Goal: Transaction & Acquisition: Book appointment/travel/reservation

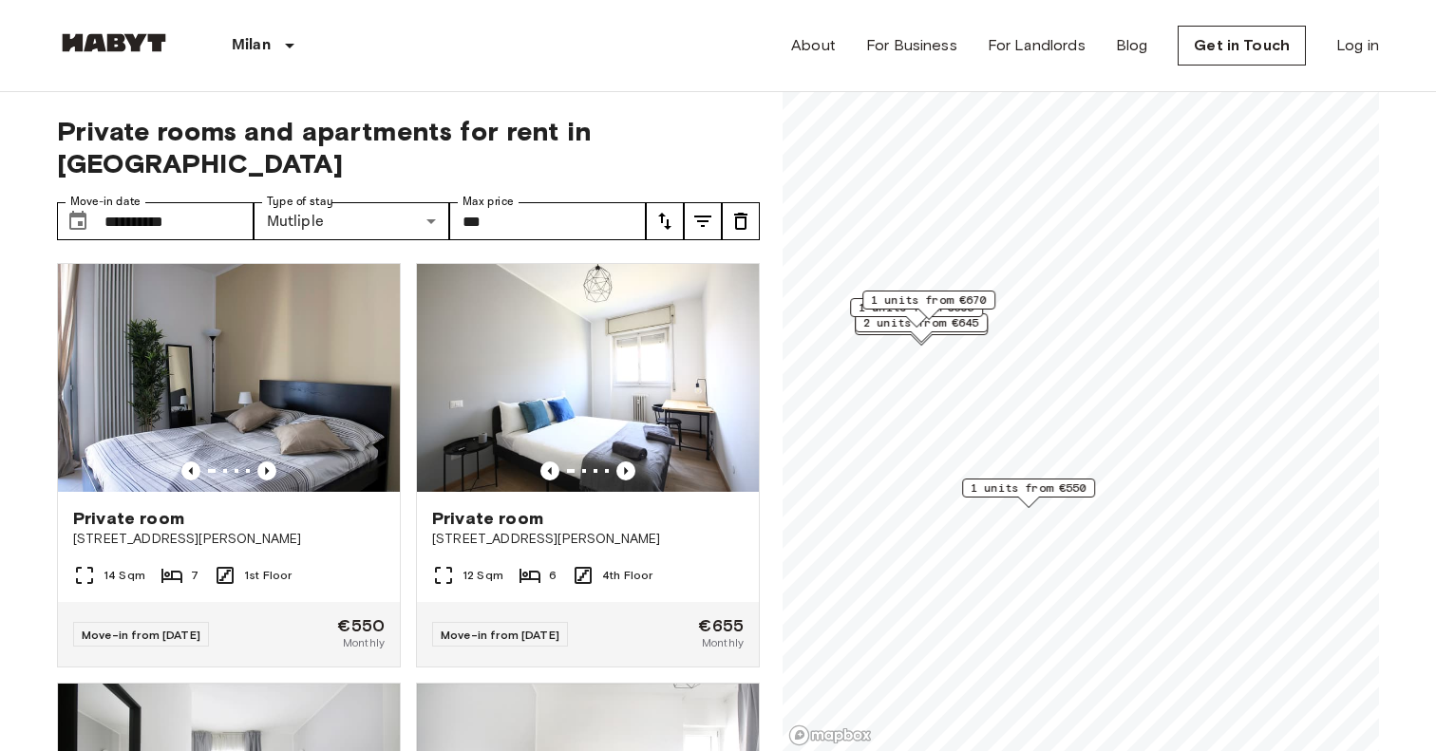
scroll to position [3, 0]
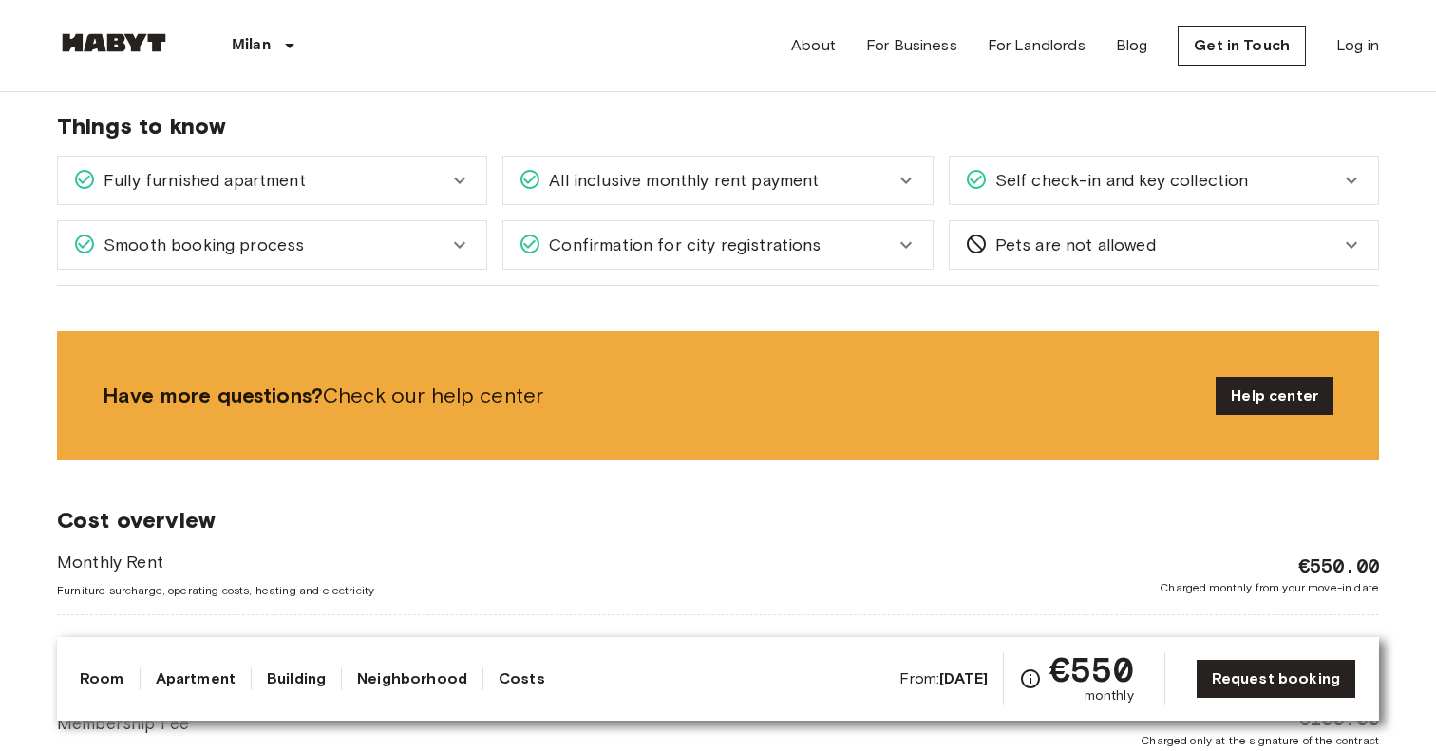
scroll to position [1525, 0]
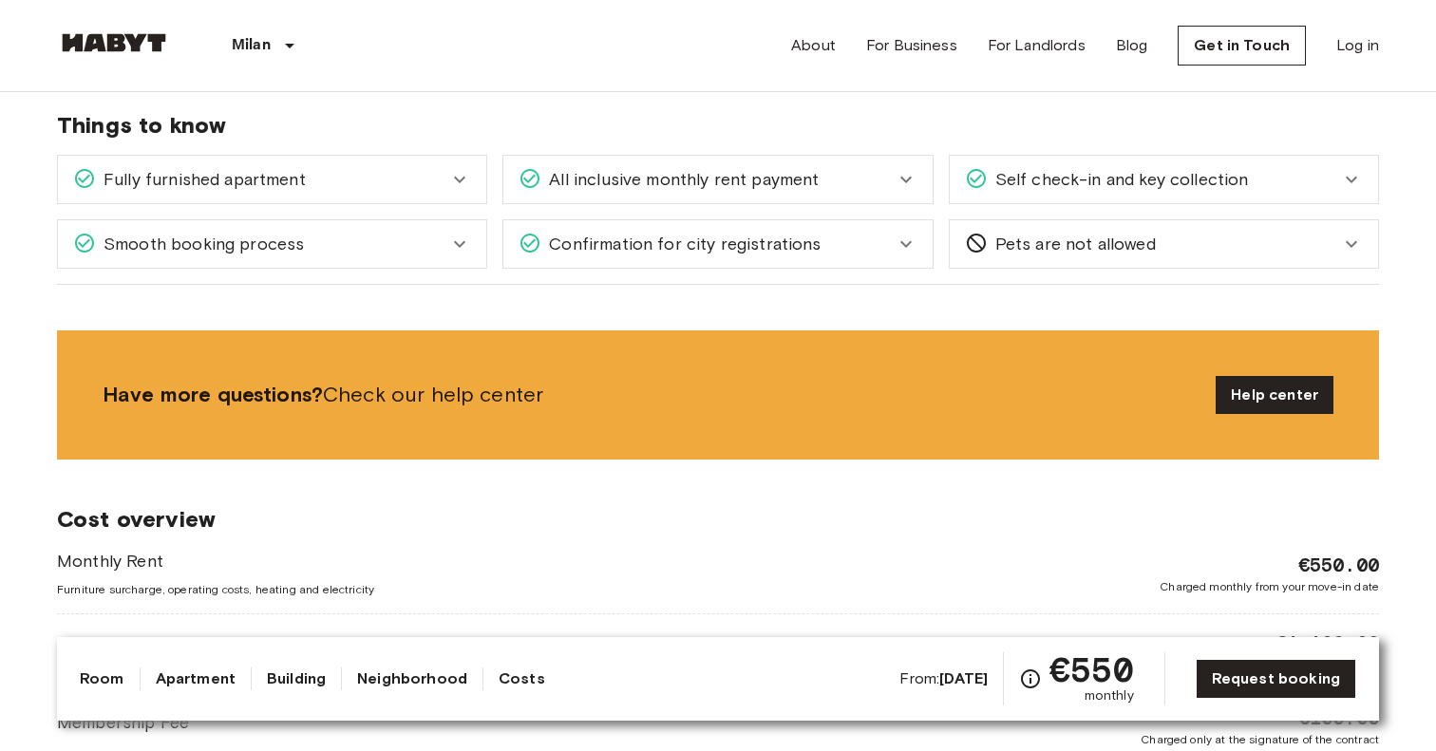
click at [356, 230] on div "Smooth booking process" at bounding box center [272, 244] width 428 height 48
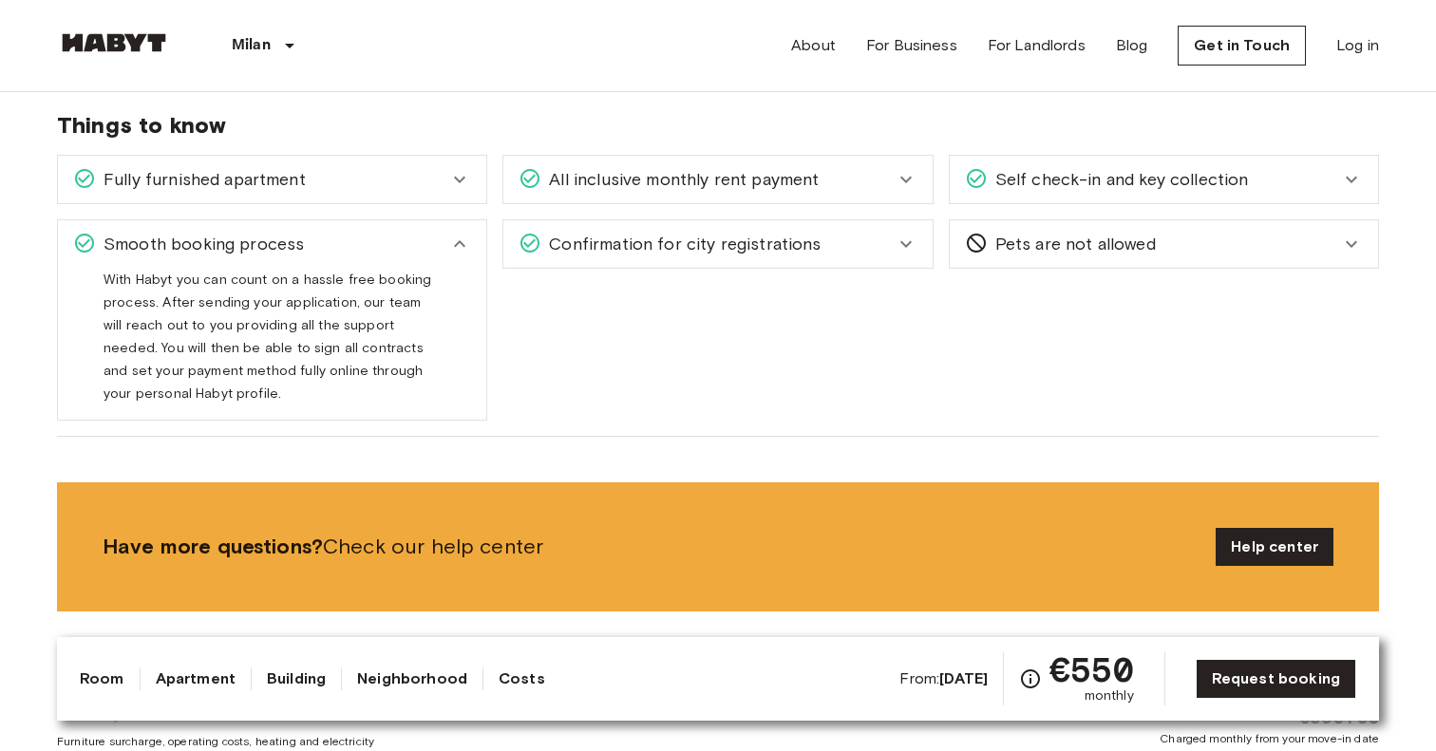
click at [356, 229] on div "Smooth booking process" at bounding box center [272, 244] width 428 height 48
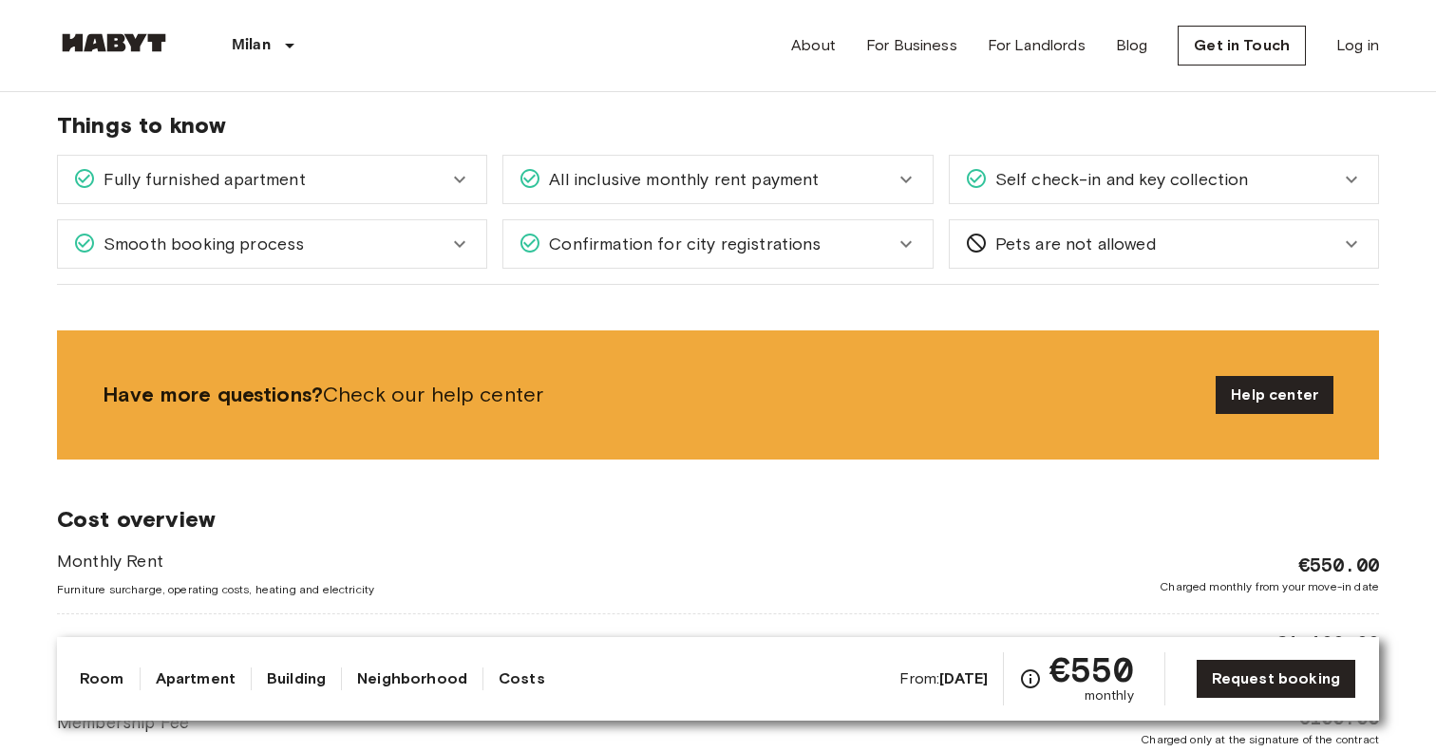
click at [580, 208] on div "Confirmation for city registrations Whether it's the Anmeldung in Germany, the …" at bounding box center [710, 236] width 446 height 65
click at [579, 195] on div "All inclusive monthly rent payment" at bounding box center [718, 180] width 428 height 48
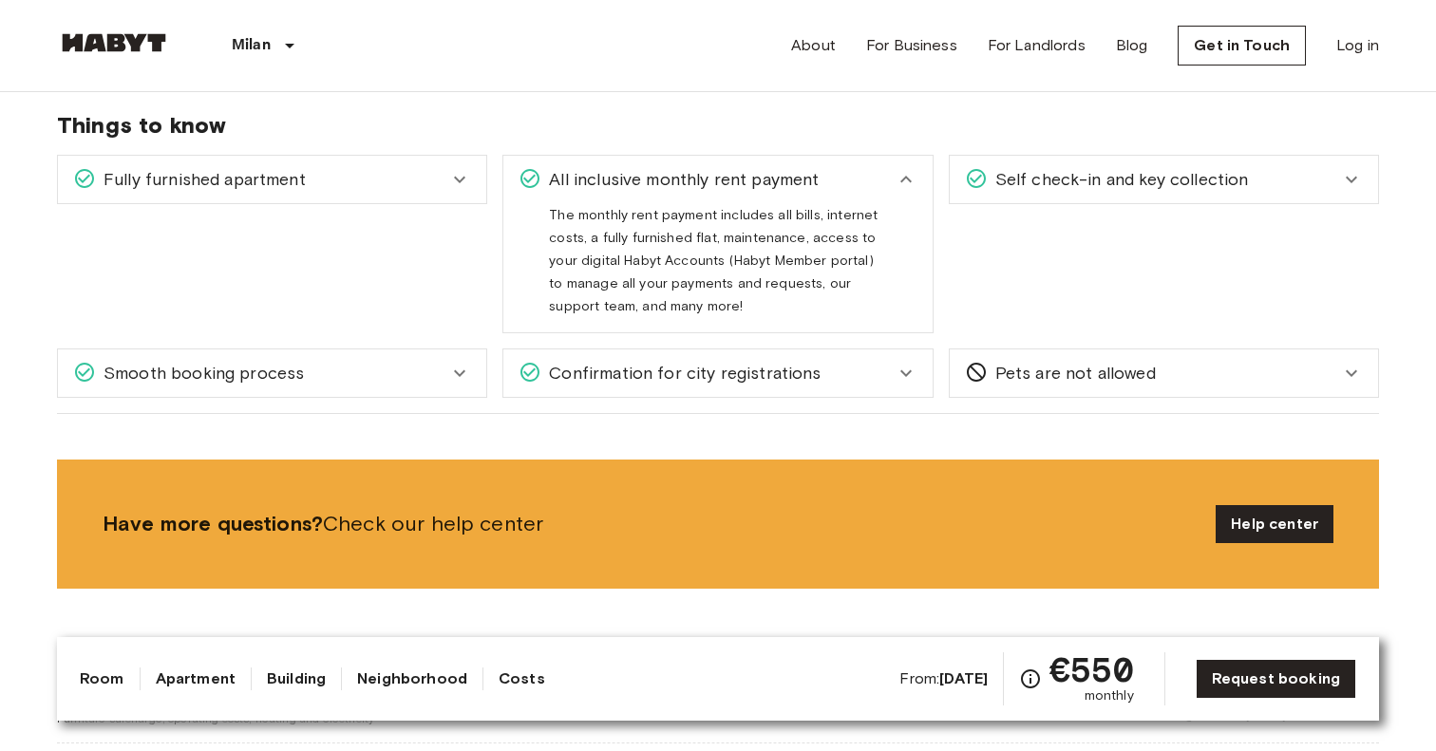
click at [579, 195] on div "All inclusive monthly rent payment" at bounding box center [718, 180] width 428 height 48
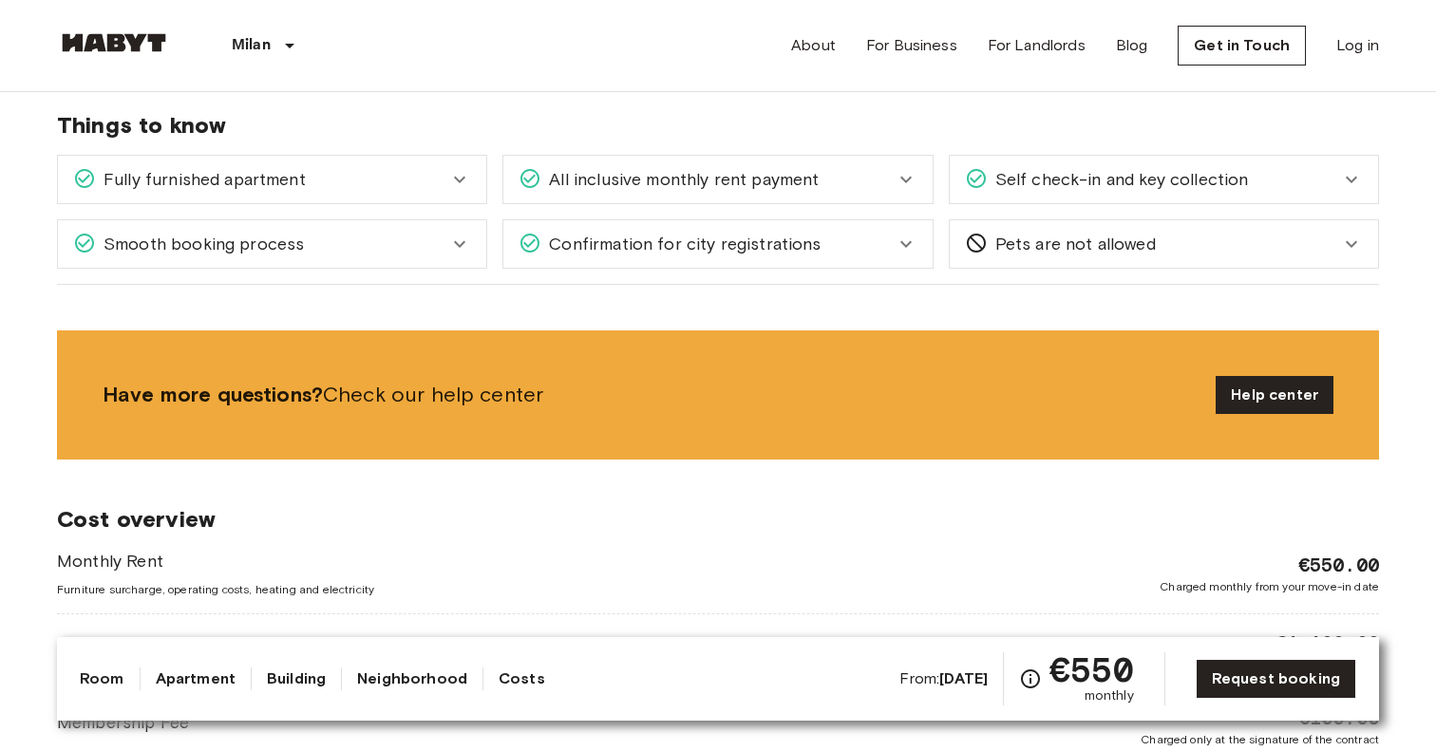
click at [581, 250] on span "Confirmation for city registrations" at bounding box center [681, 244] width 279 height 25
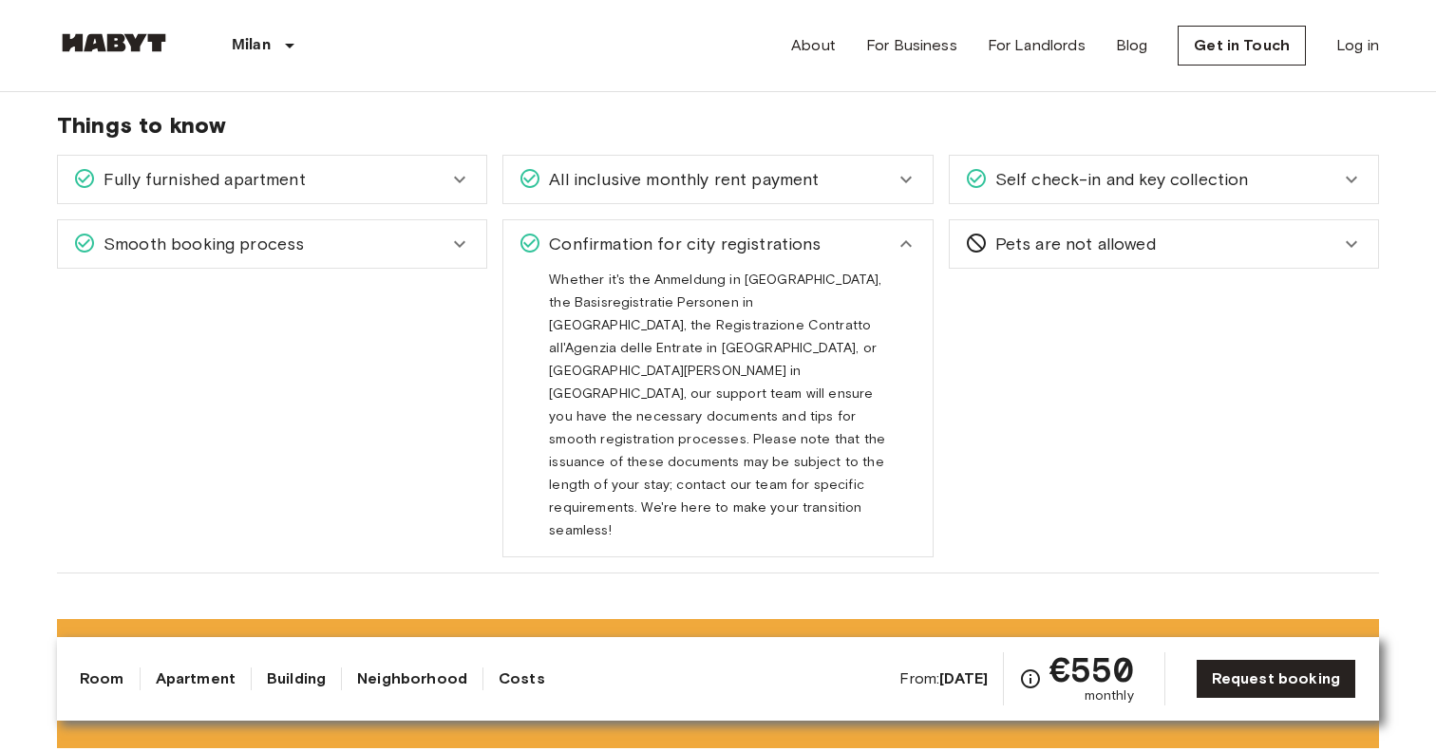
click at [580, 246] on span "Confirmation for city registrations" at bounding box center [681, 244] width 279 height 25
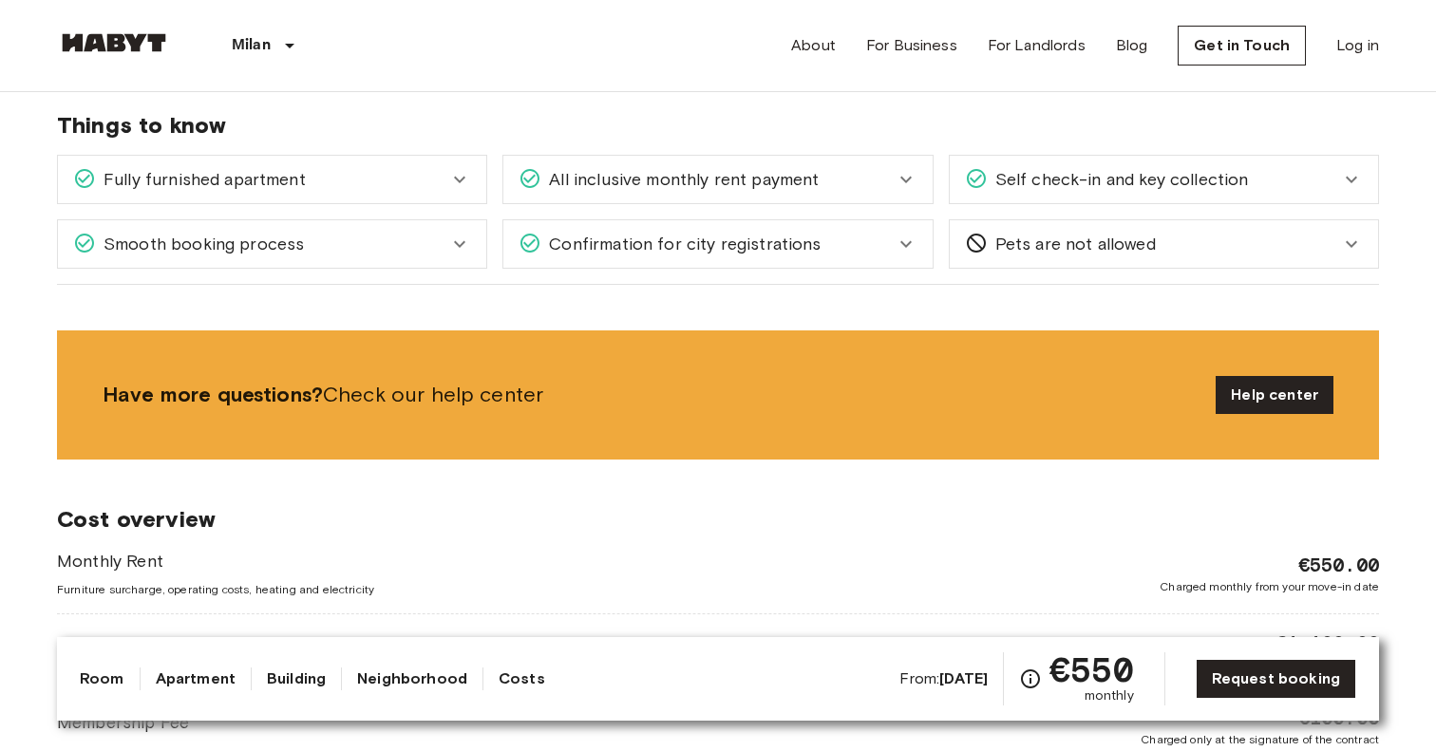
click at [1098, 166] on div "Self check-in and key collection" at bounding box center [1164, 180] width 428 height 48
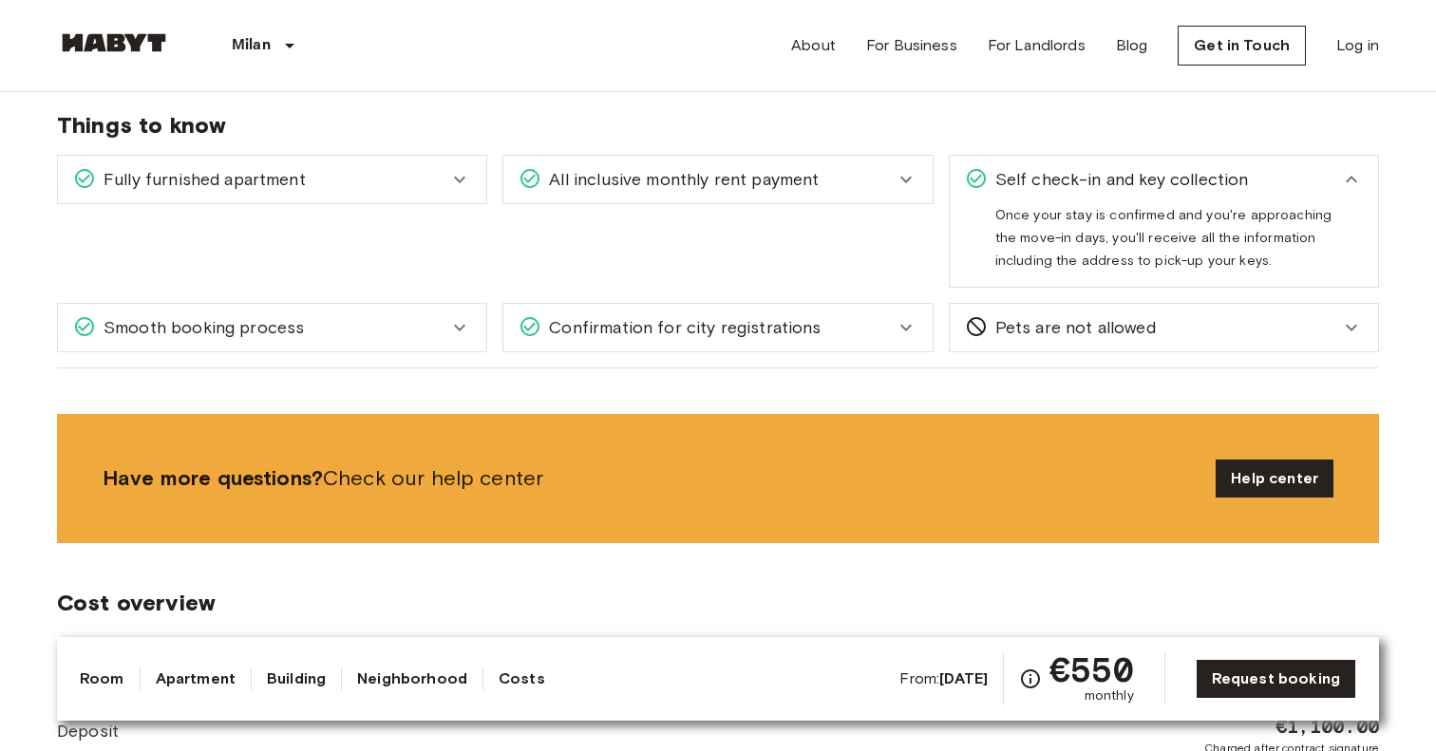
click at [1097, 165] on div "Self check-in and key collection" at bounding box center [1164, 180] width 428 height 48
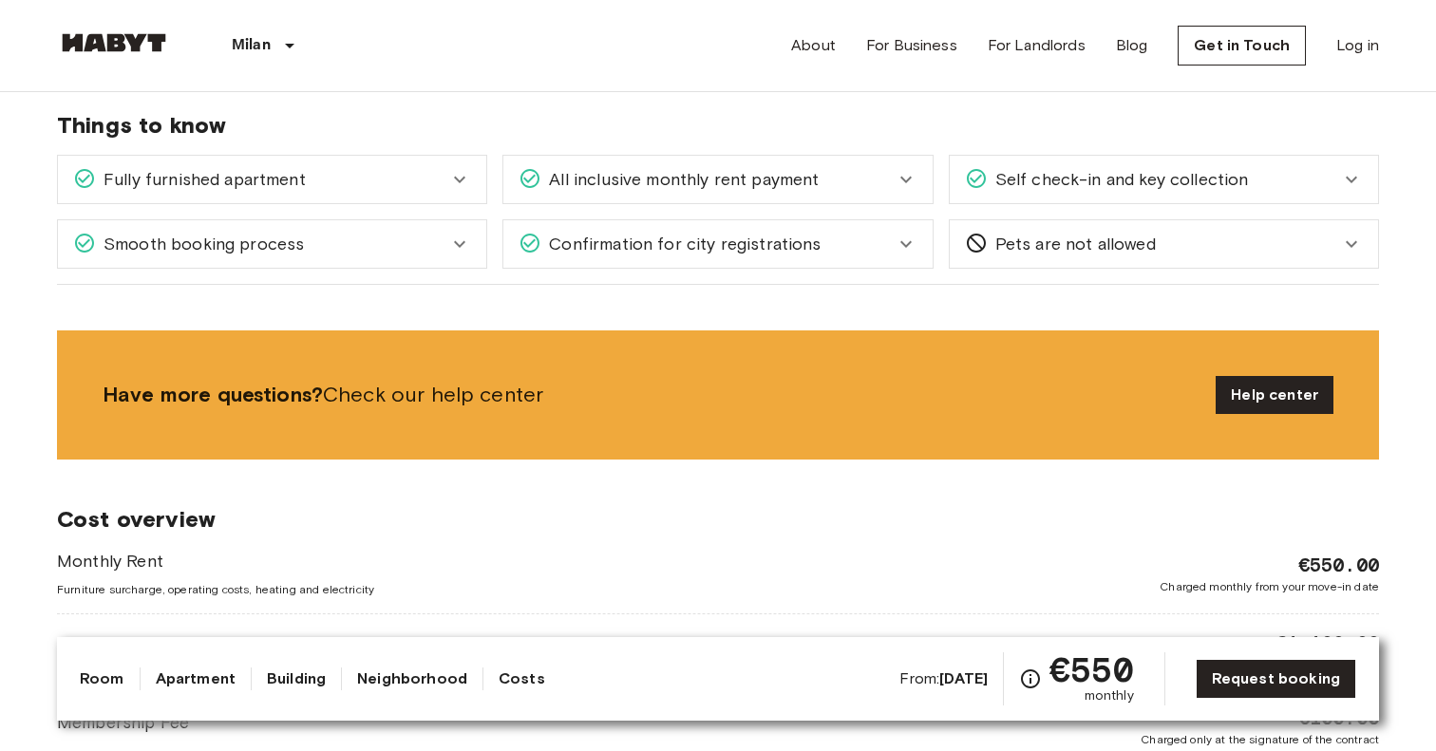
click at [1089, 219] on div "Pets are not allowed Unfortunately, due to safety reasons we don't accept pets …" at bounding box center [1164, 243] width 430 height 49
click at [1089, 230] on div "Pets are not allowed" at bounding box center [1164, 244] width 428 height 48
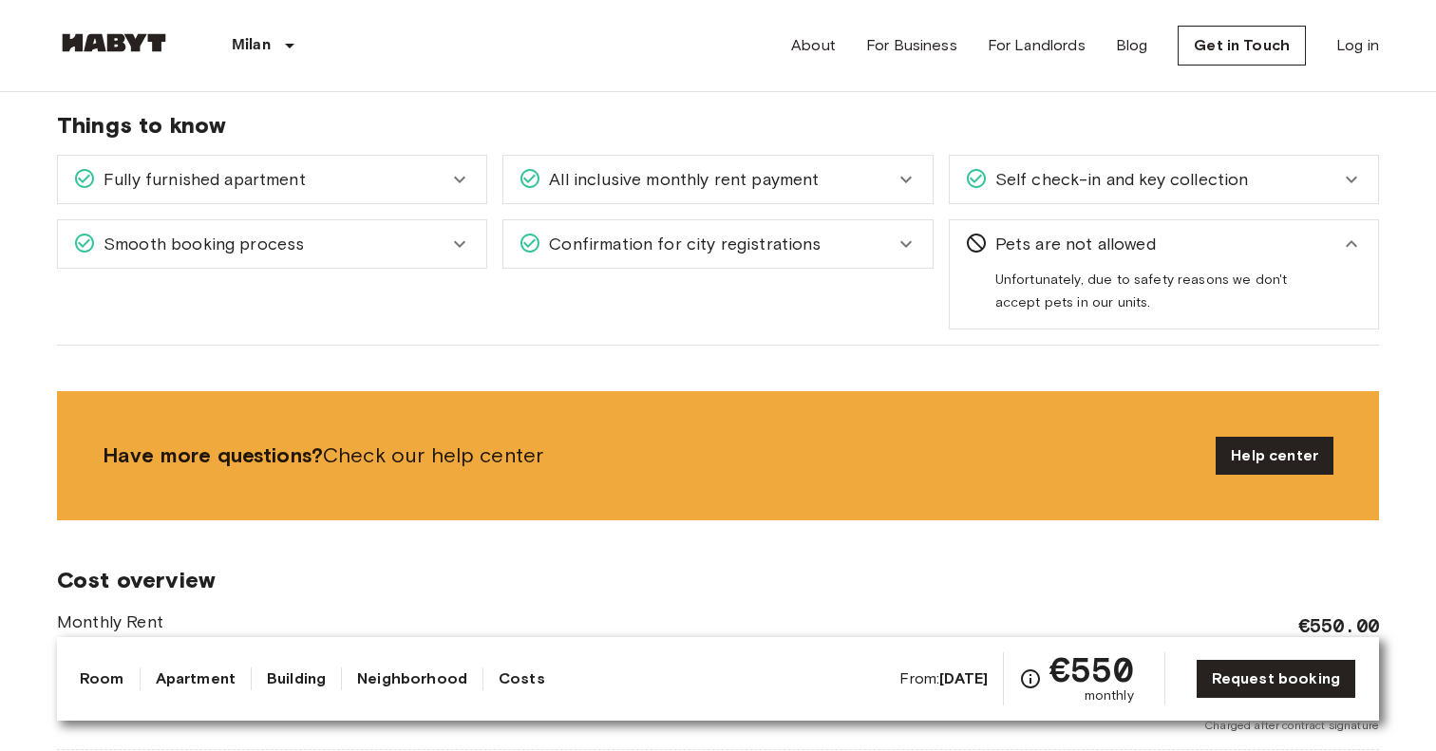
click at [1089, 230] on div "Pets are not allowed" at bounding box center [1164, 244] width 428 height 48
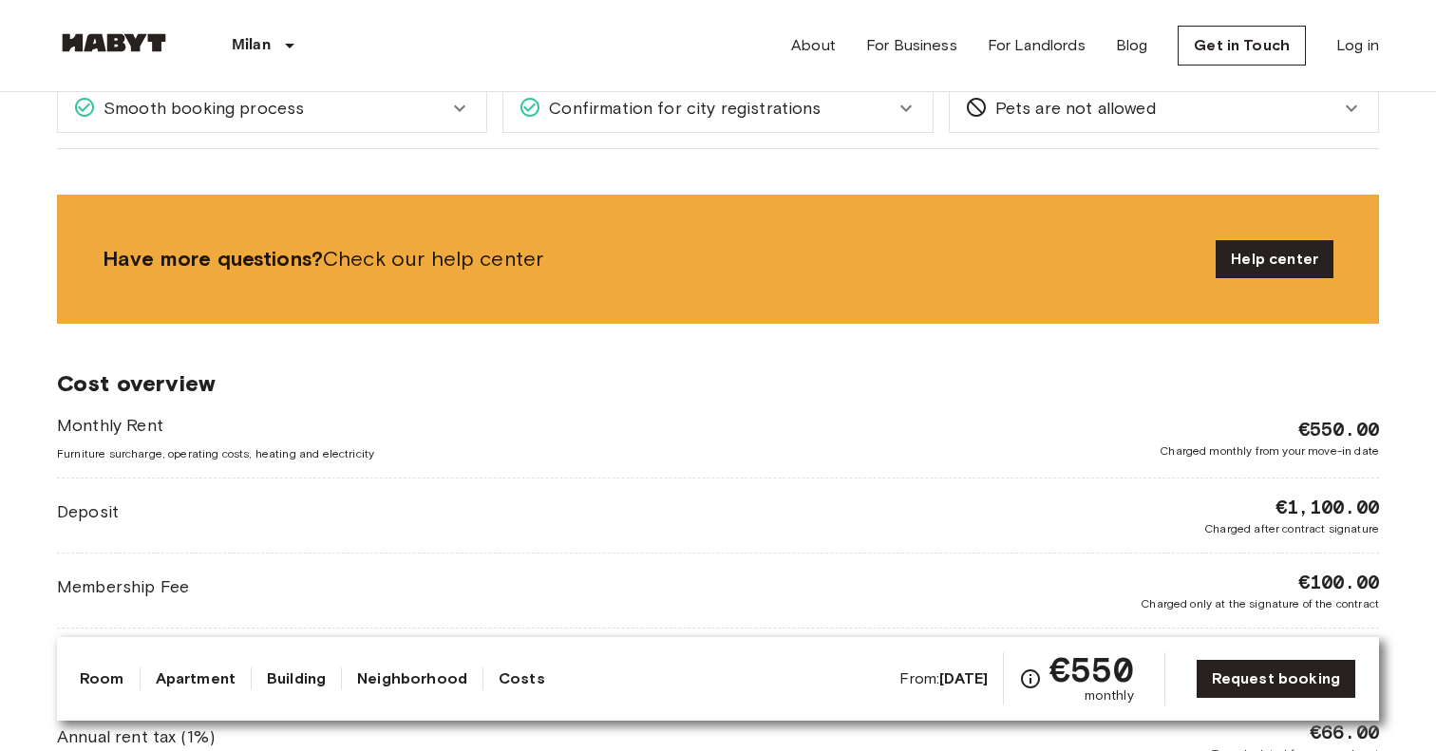
scroll to position [1657, 0]
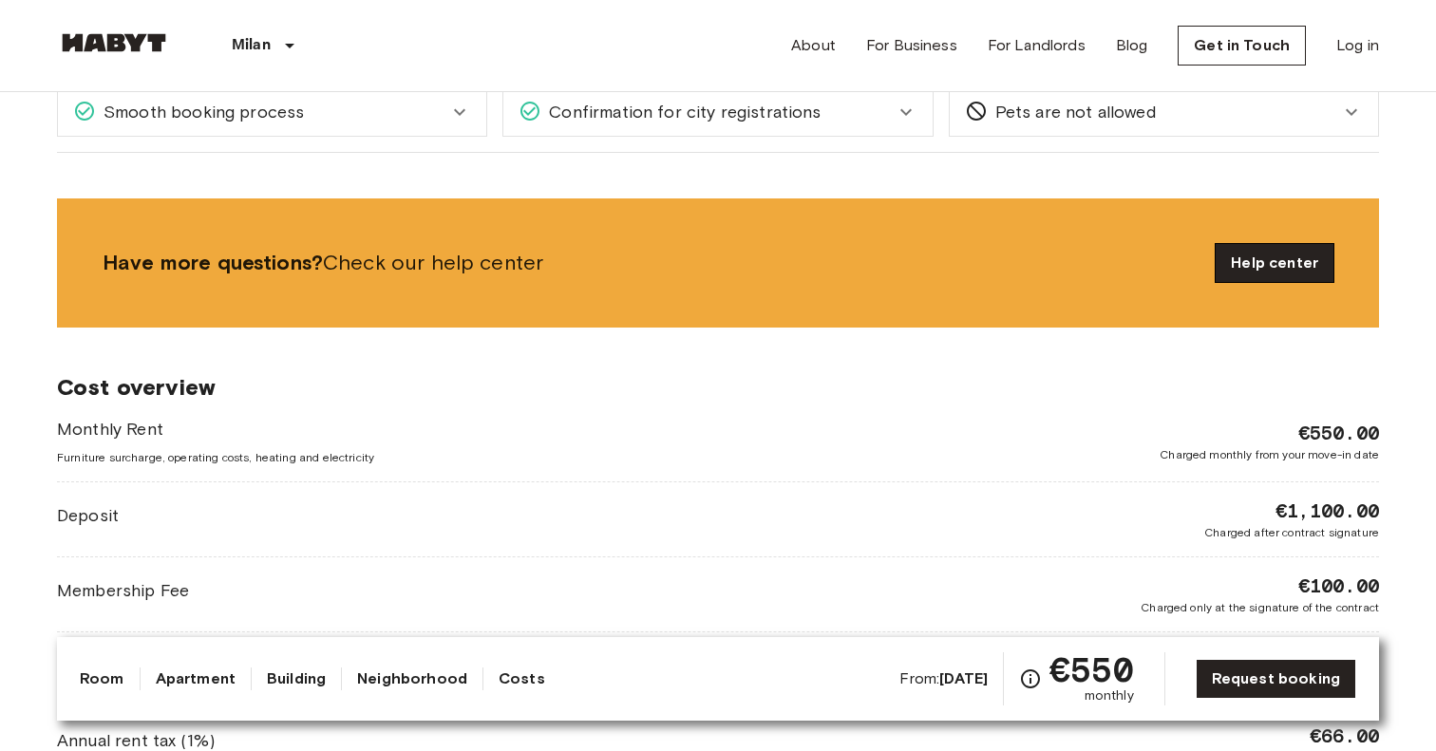
click at [1278, 276] on link "Help center" at bounding box center [1275, 263] width 118 height 38
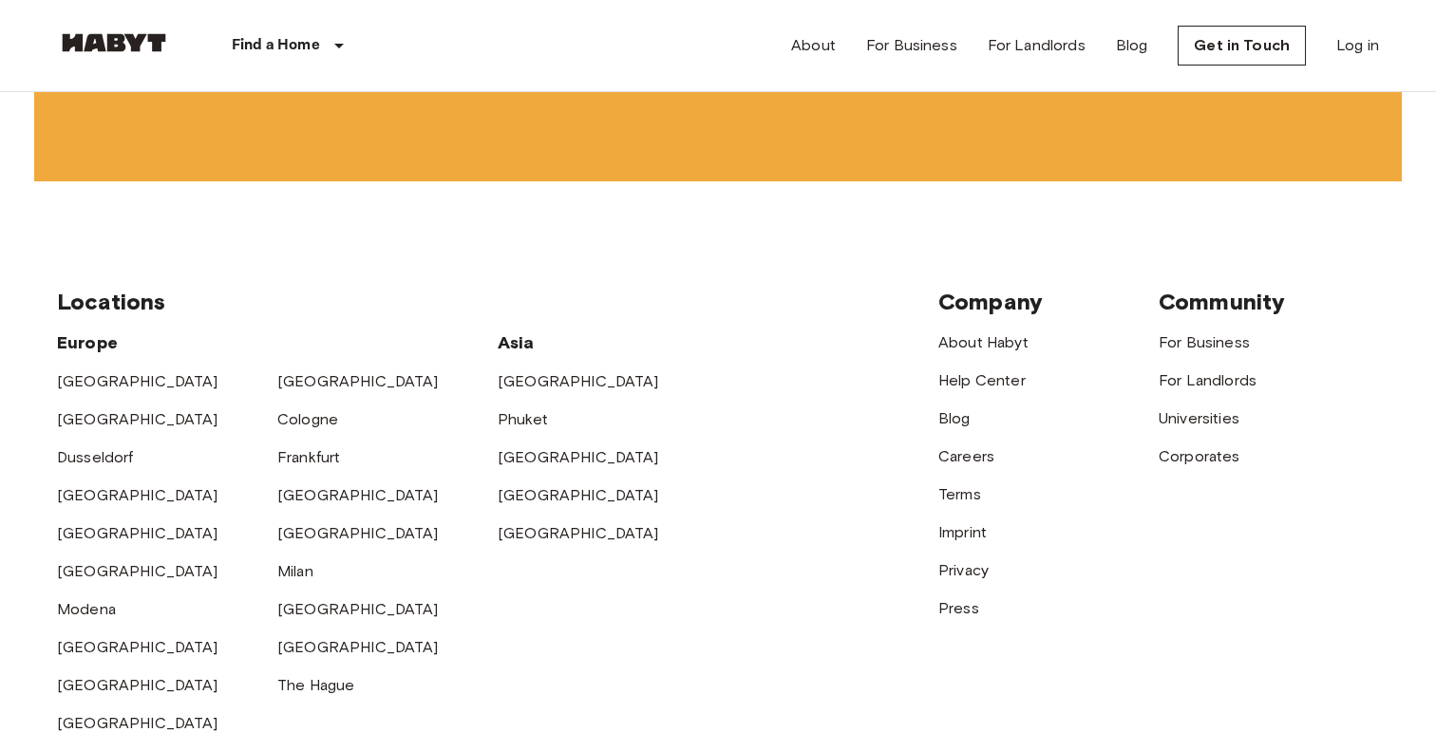
scroll to position [4838, 0]
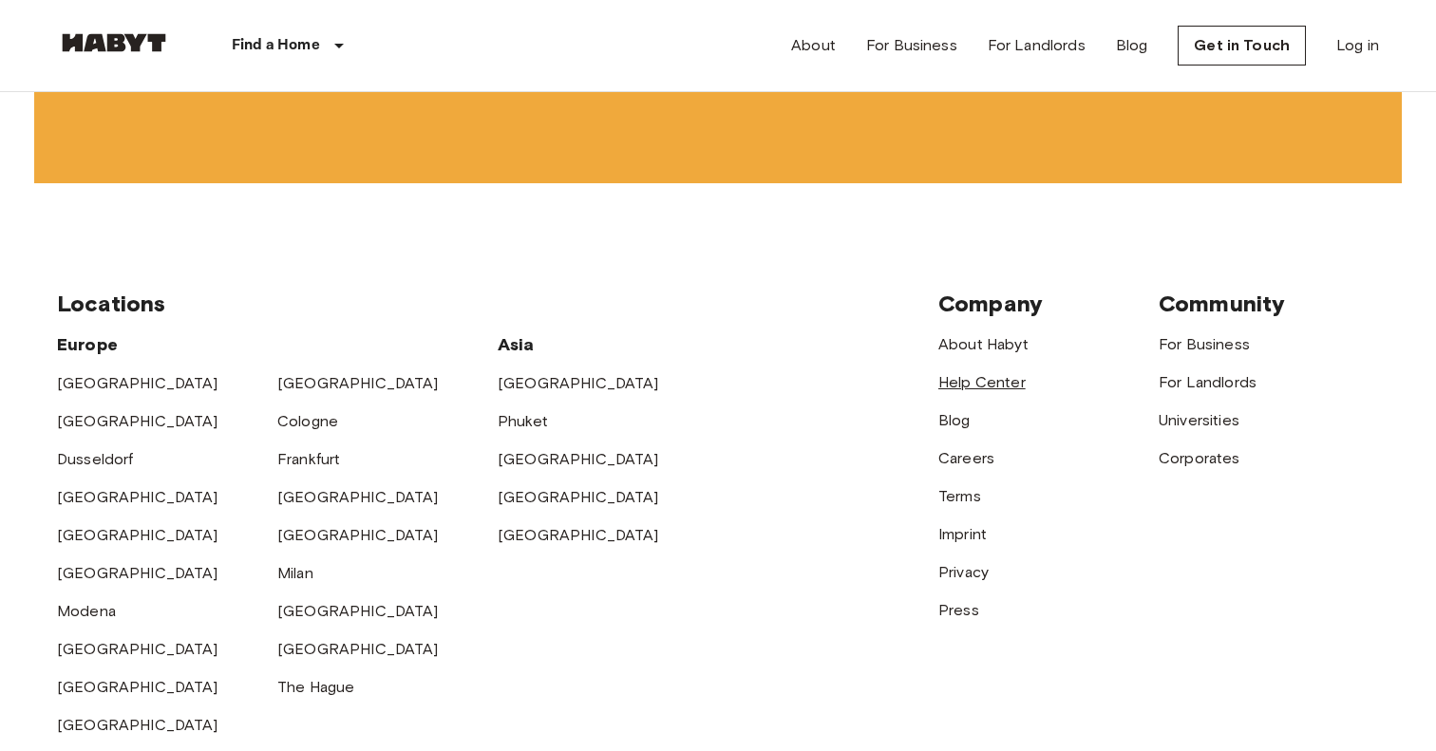
click at [949, 389] on link "Help Center" at bounding box center [982, 382] width 87 height 18
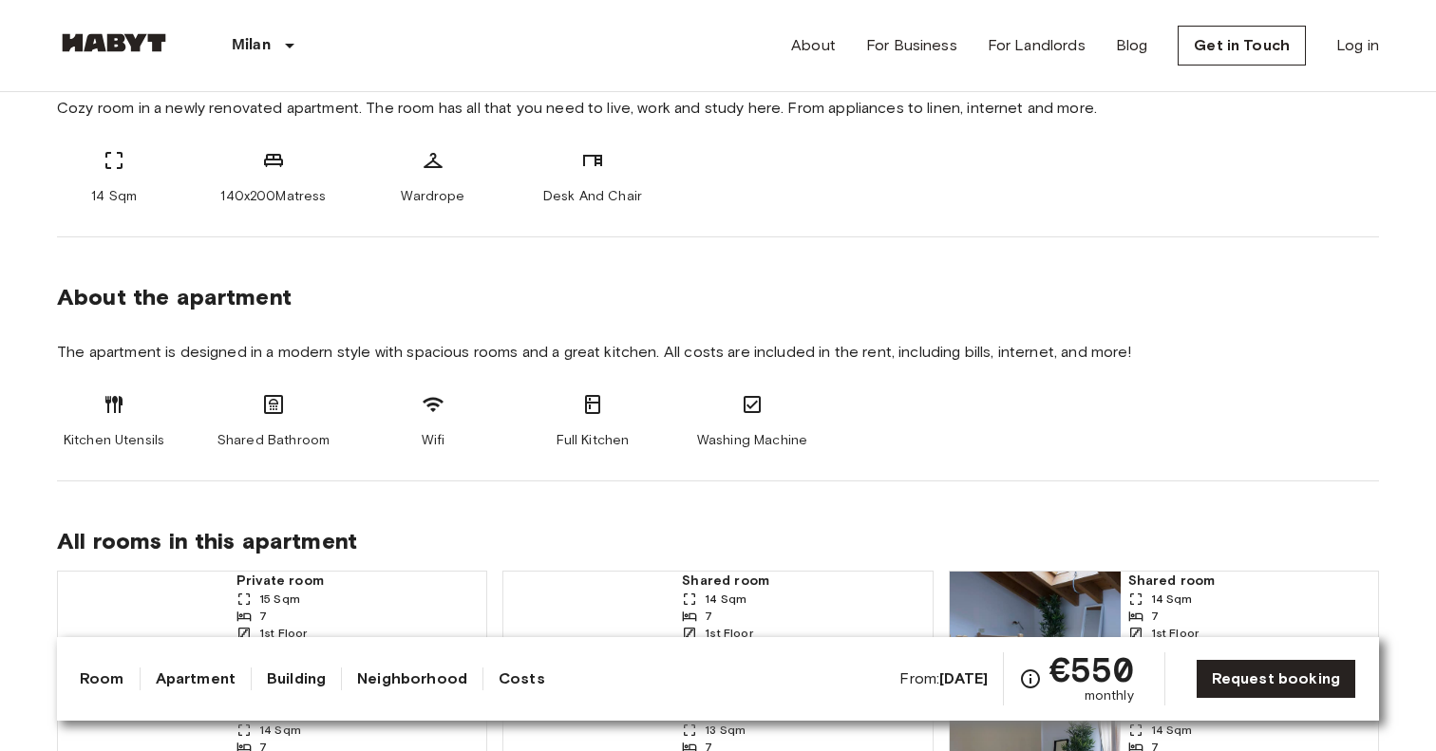
scroll to position [473, 0]
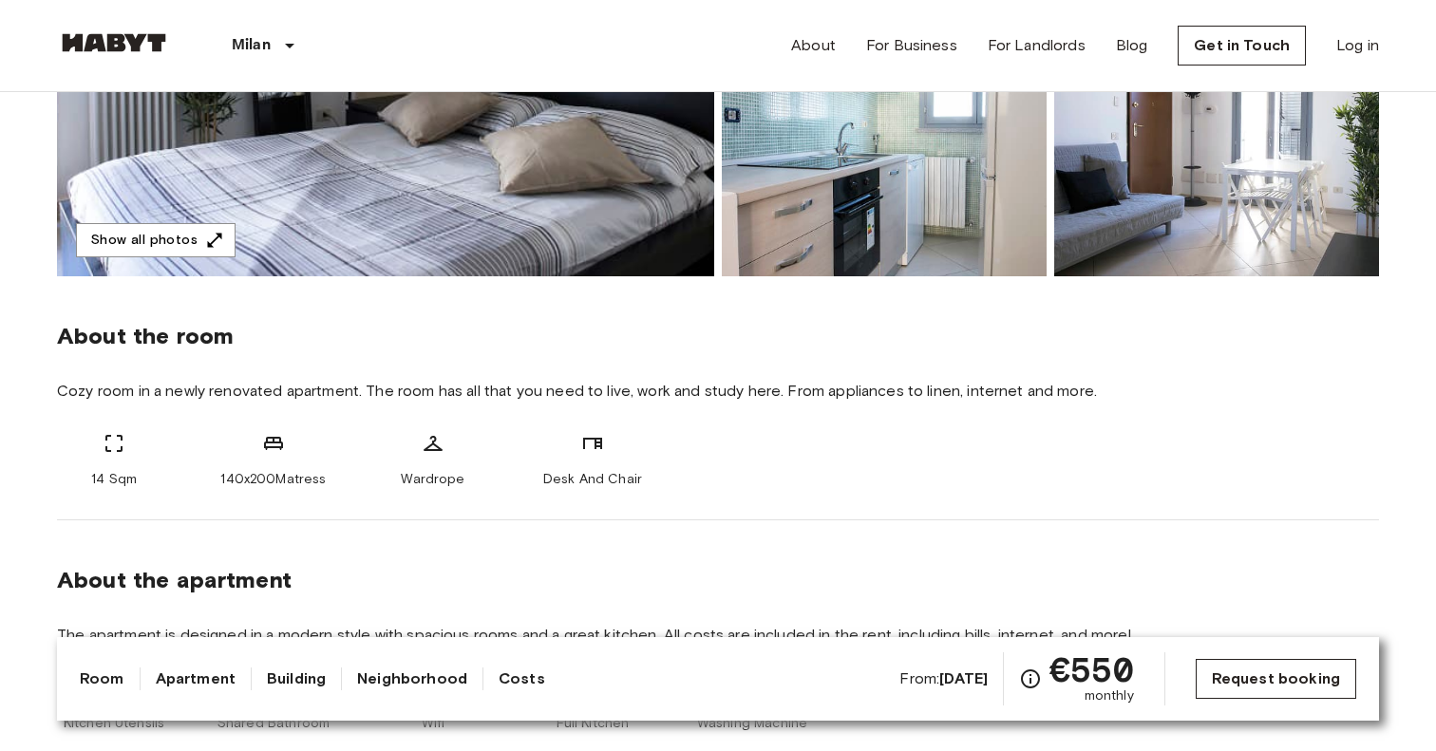
click at [1262, 677] on link "Request booking" at bounding box center [1276, 679] width 161 height 40
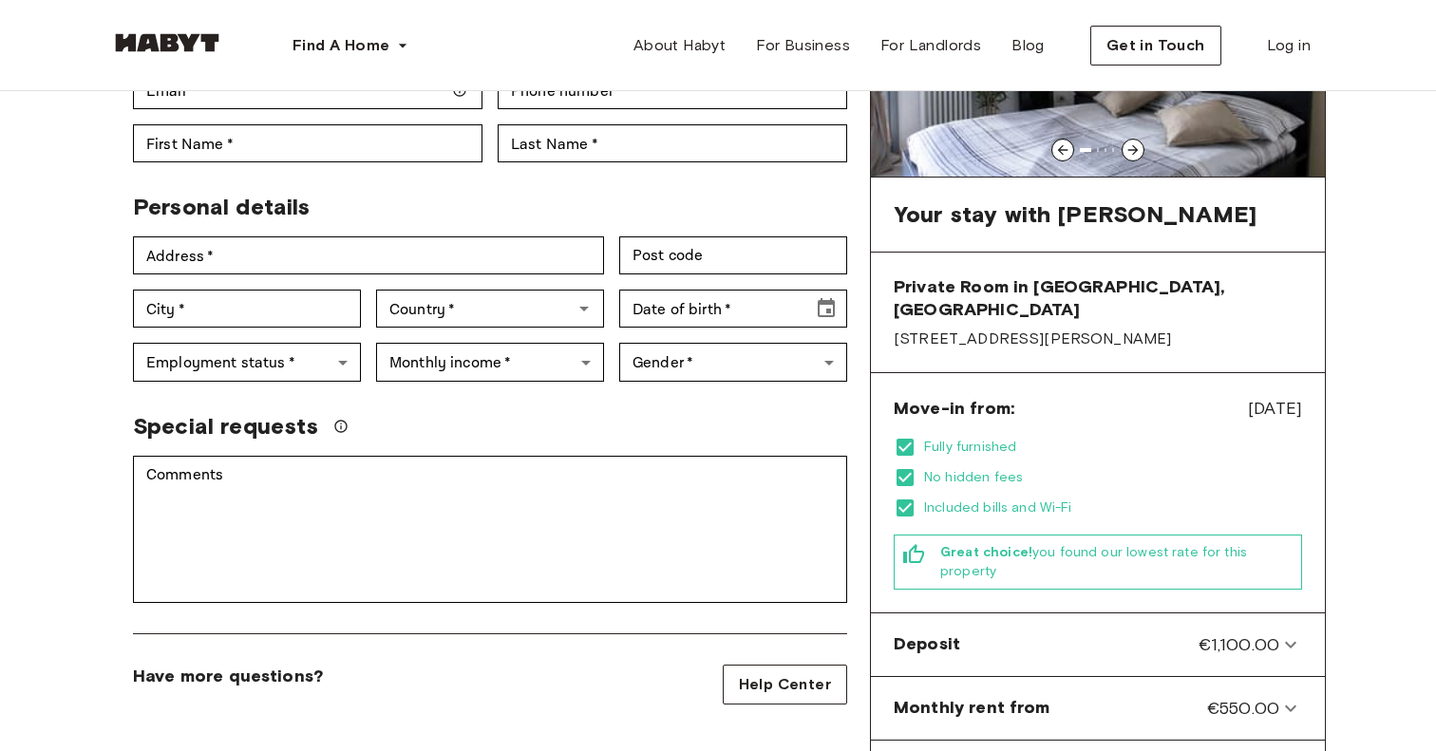
scroll to position [248, 0]
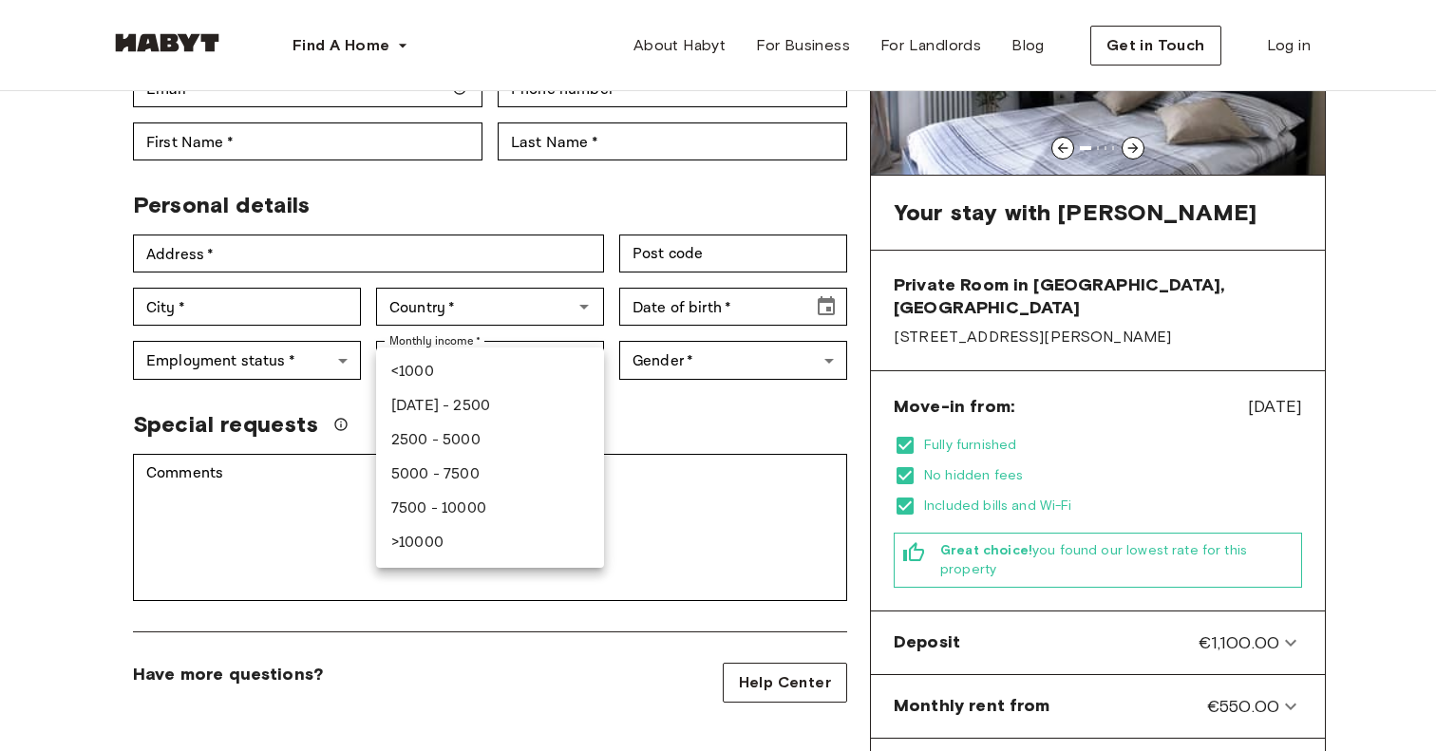
click at [648, 356] on div at bounding box center [718, 375] width 1436 height 751
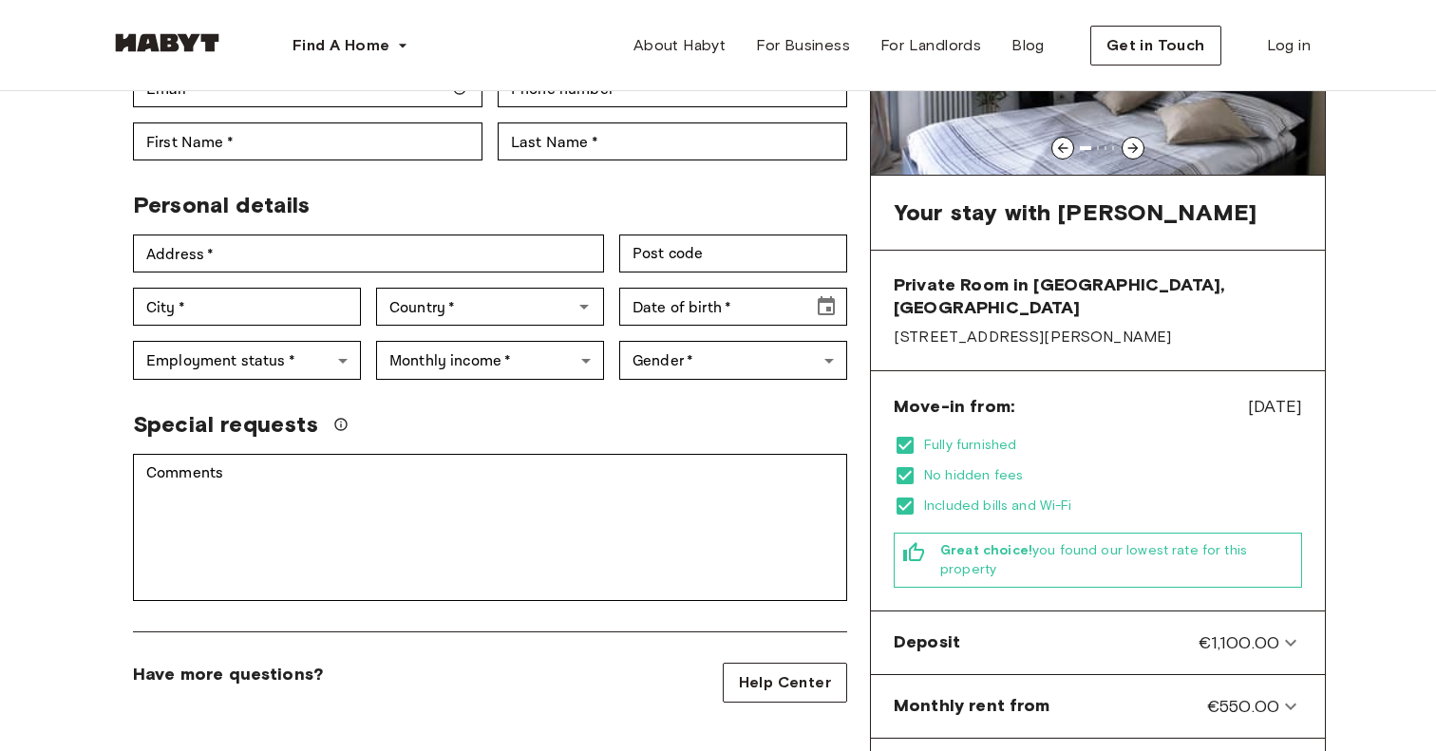
click at [613, 395] on div "Special requests" at bounding box center [483, 417] width 730 height 44
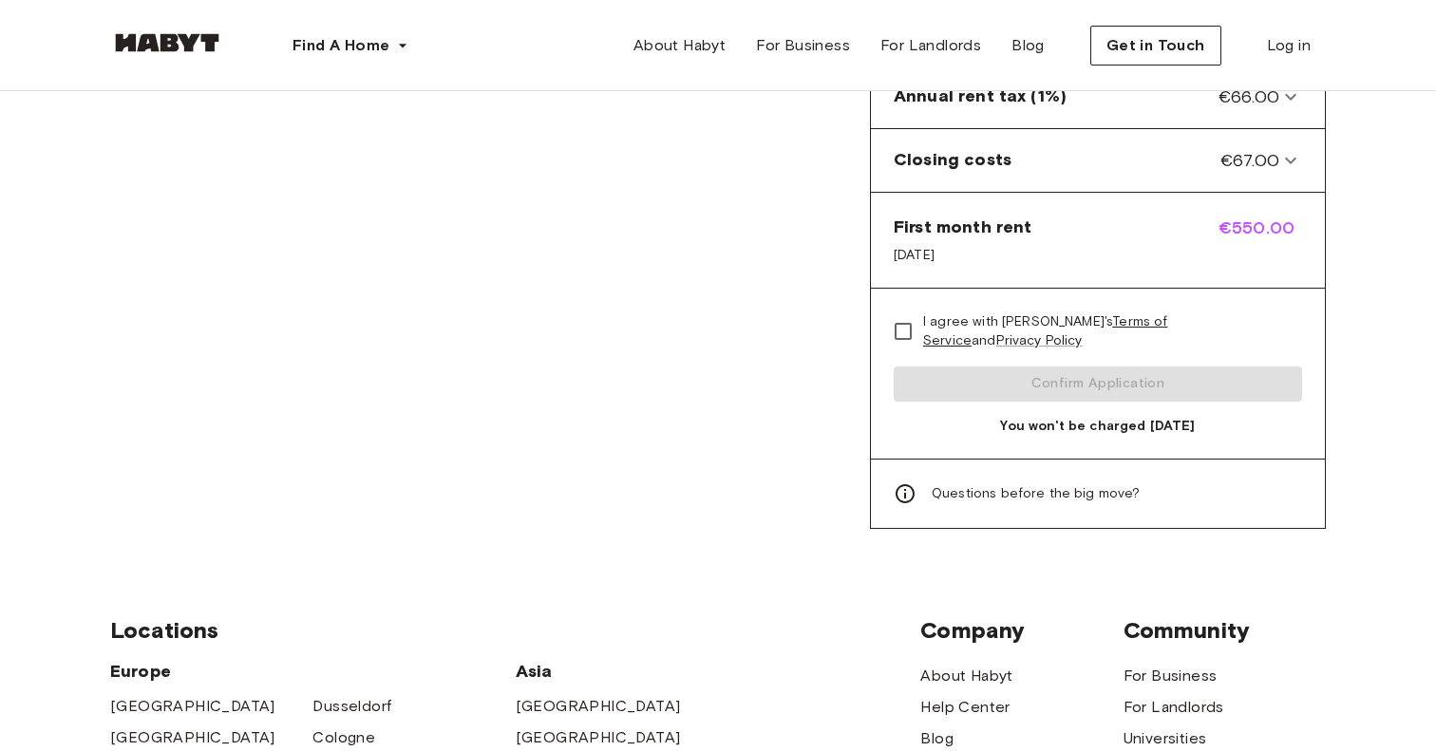
scroll to position [1074, 0]
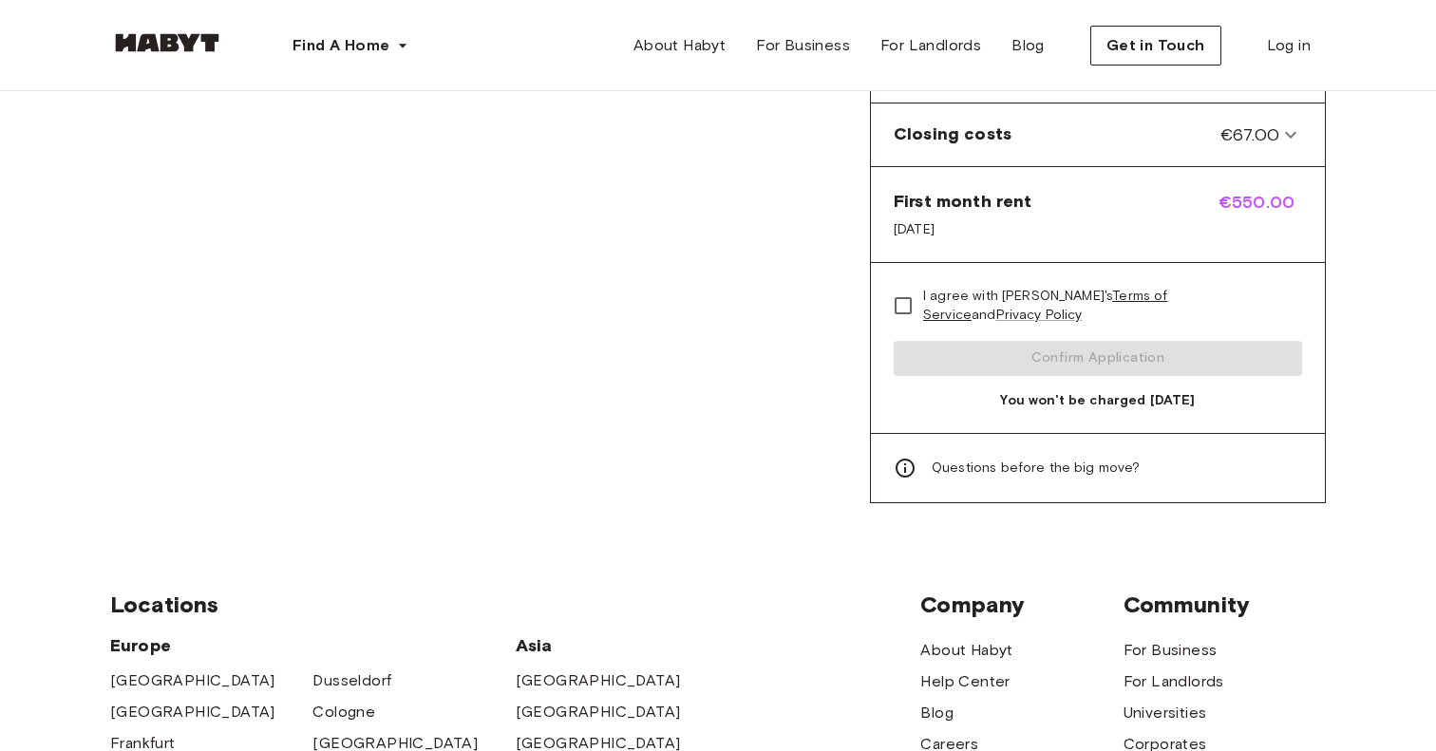
click at [1020, 459] on span "Questions before the big move?" at bounding box center [1036, 468] width 209 height 19
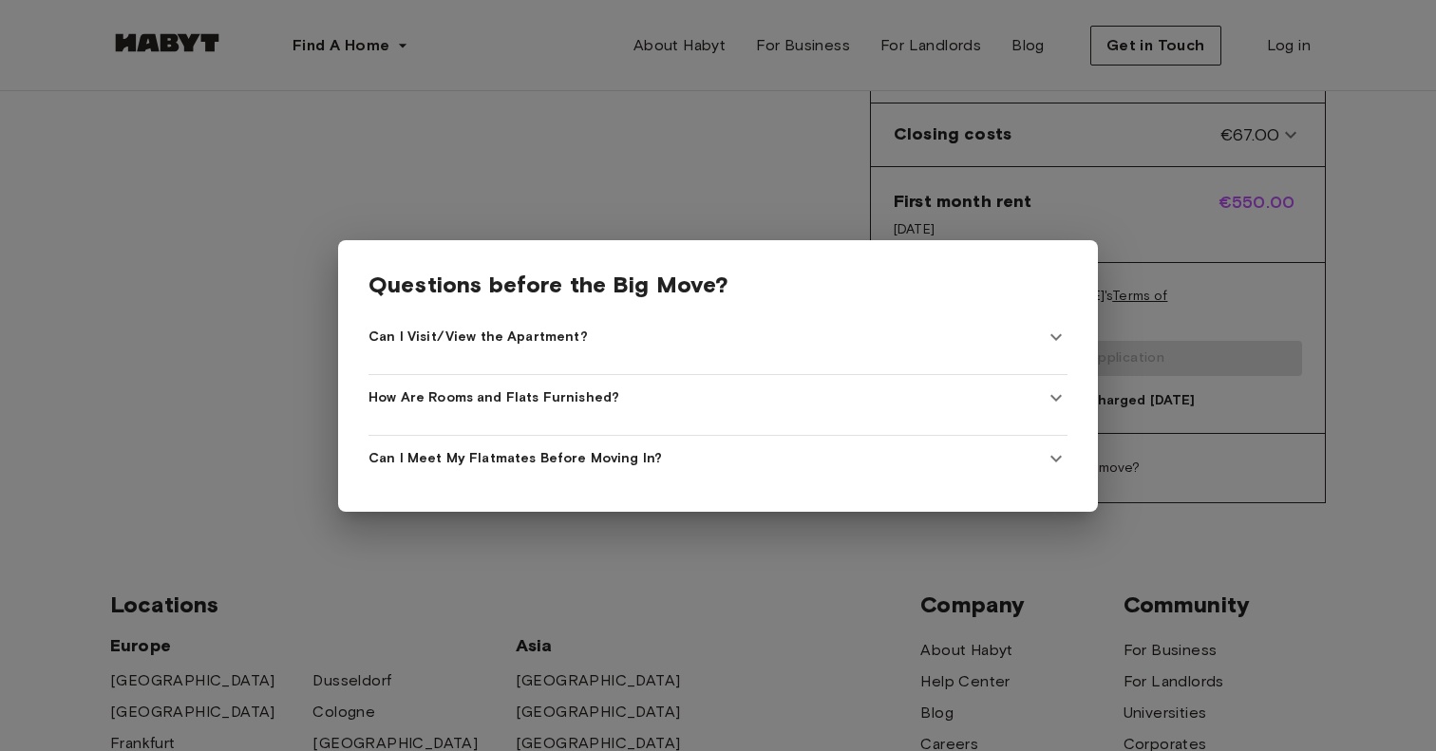
click at [675, 416] on Furnished\? "How Are Rooms and Flats Furnished?" at bounding box center [718, 398] width 699 height 46
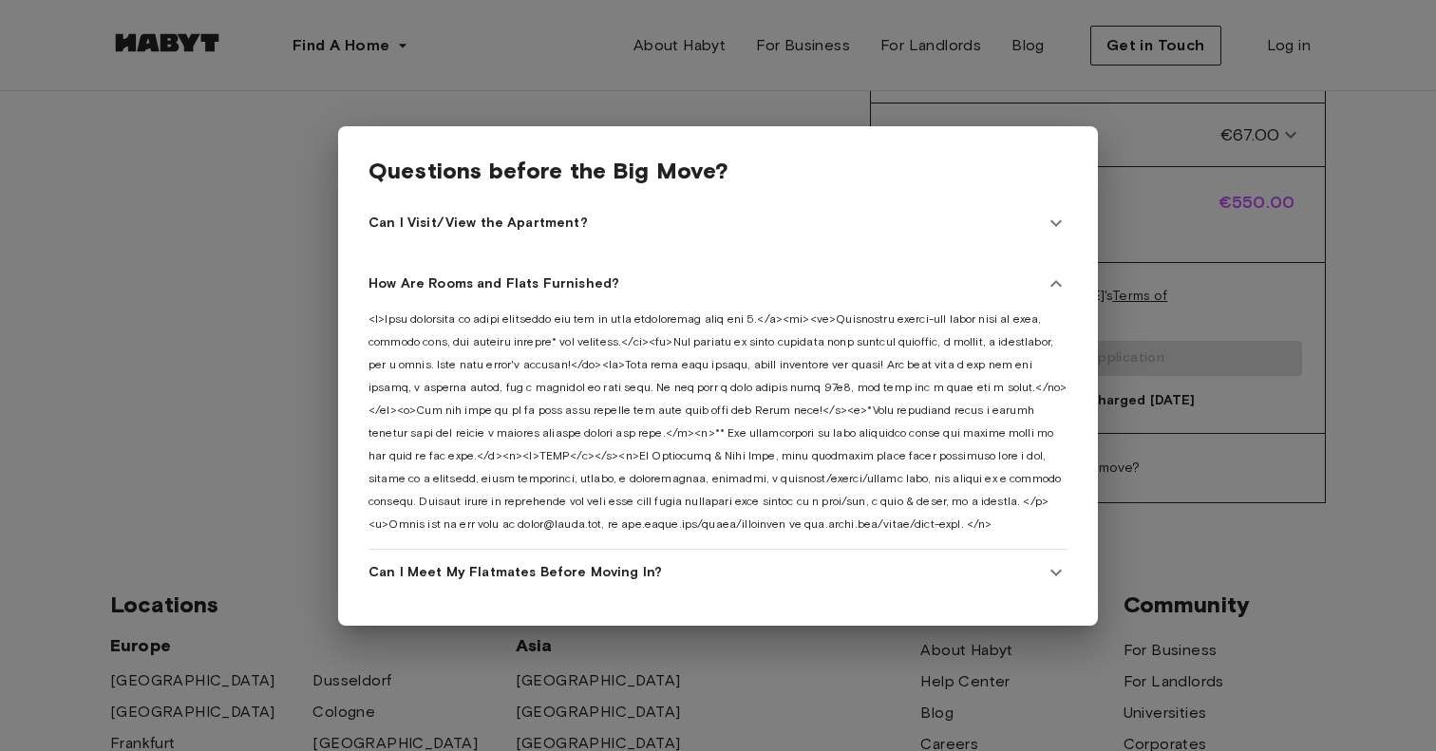
click at [788, 277] on div "How Are Rooms and Flats Furnished?" at bounding box center [707, 284] width 676 height 19
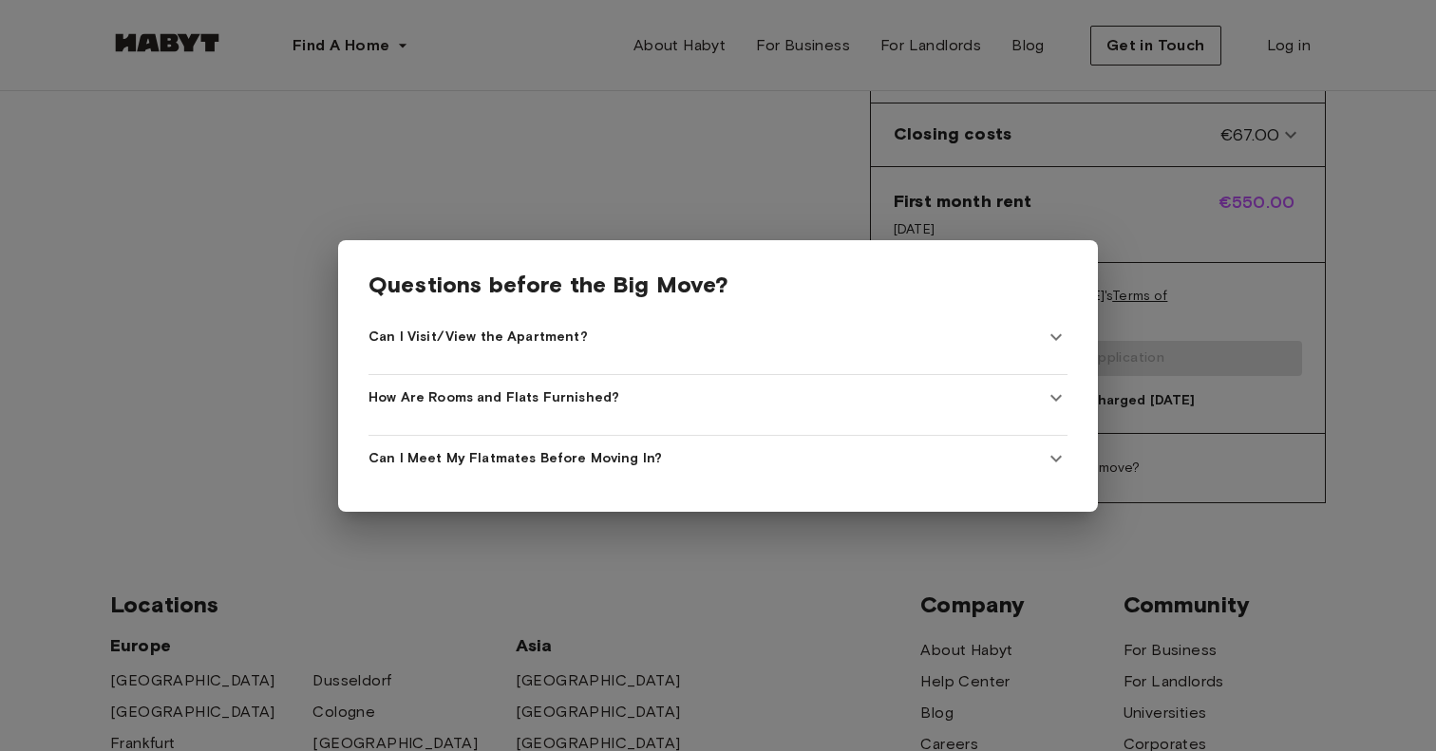
click at [722, 207] on div at bounding box center [718, 375] width 1436 height 751
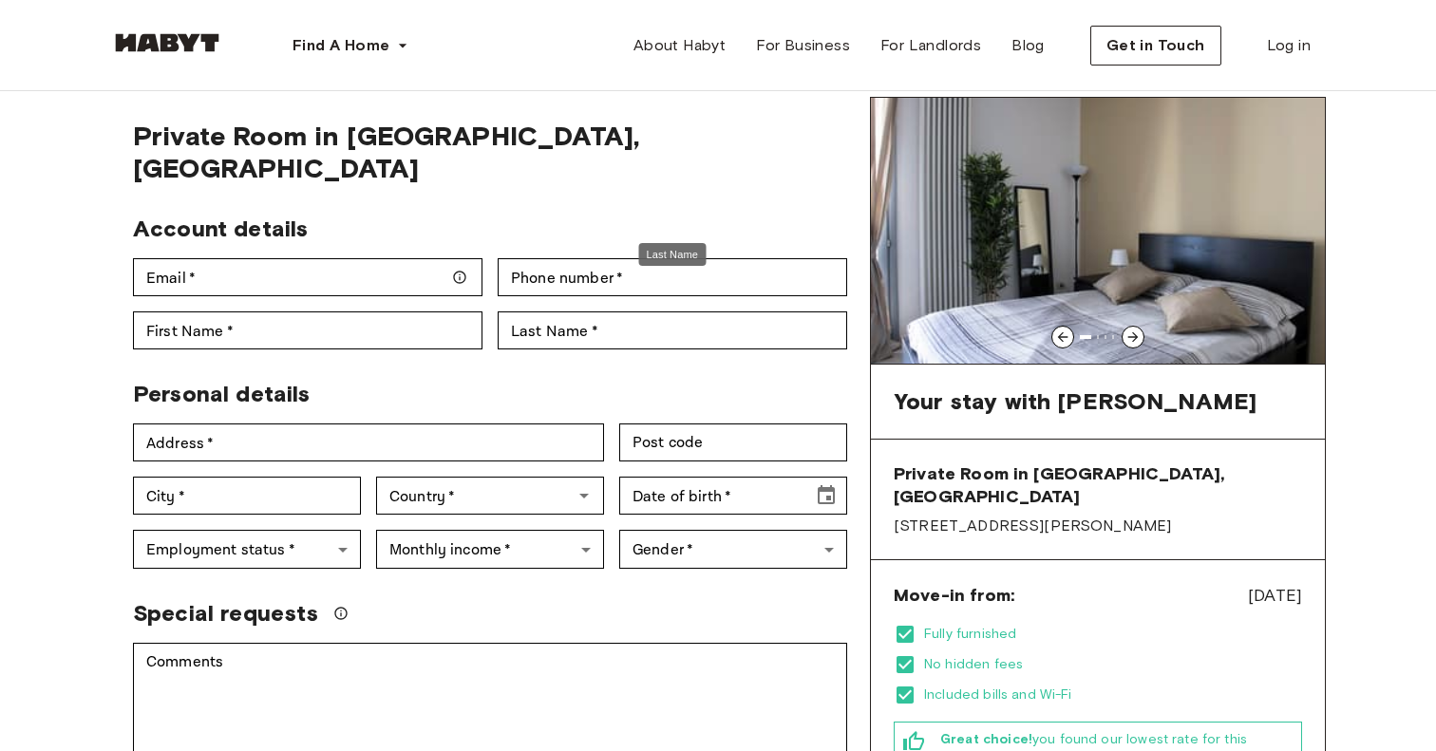
scroll to position [0, 0]
